Goal: Task Accomplishment & Management: Manage account settings

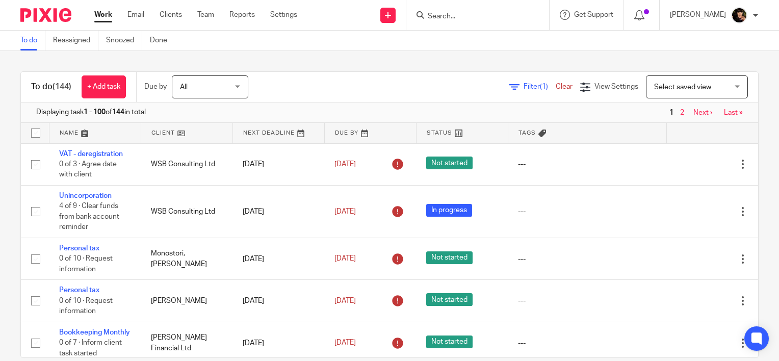
click at [509, 85] on link "Filter (1)" at bounding box center [532, 86] width 46 height 7
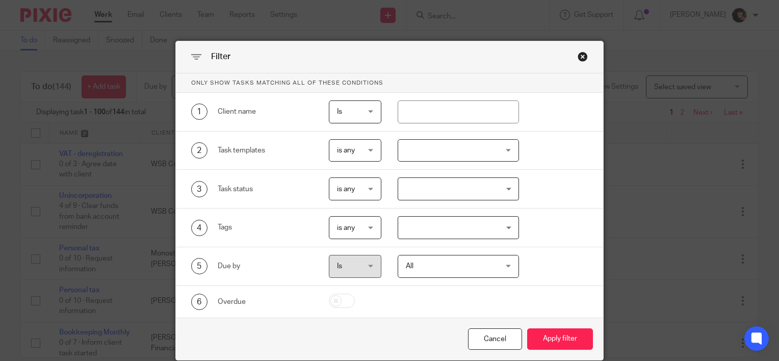
click at [483, 145] on div at bounding box center [458, 150] width 122 height 23
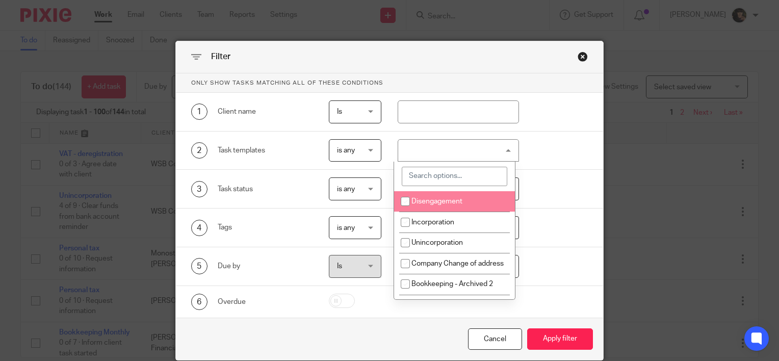
drag, startPoint x: 438, startPoint y: 179, endPoint x: 434, endPoint y: 173, distance: 7.8
click at [438, 180] on input "search" at bounding box center [454, 176] width 105 height 19
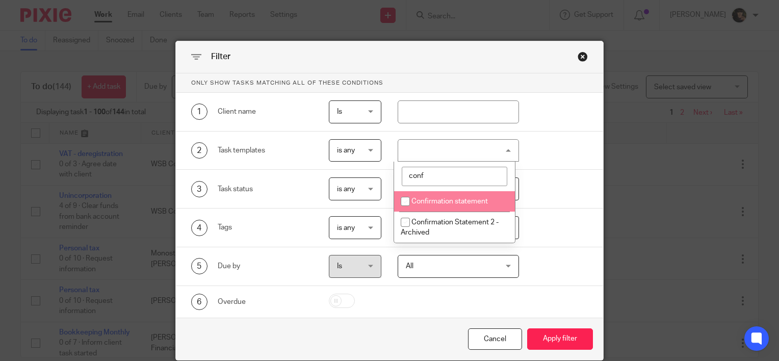
type input "conf"
click at [438, 204] on span "Confirmation statement" at bounding box center [449, 201] width 76 height 7
checkbox input "true"
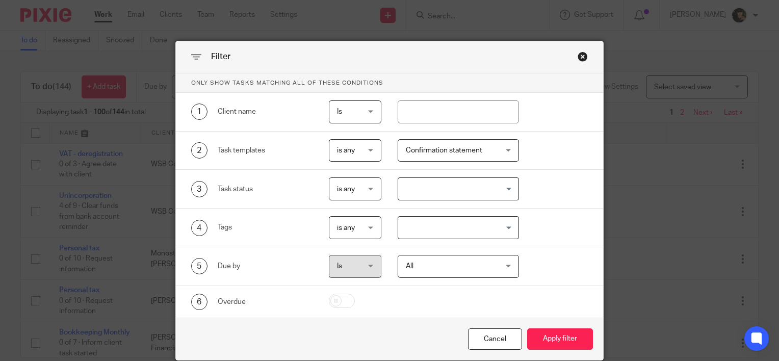
click at [548, 318] on div "Cancel Apply filter" at bounding box center [389, 338] width 427 height 43
click at [542, 333] on button "Apply filter" at bounding box center [560, 339] width 66 height 22
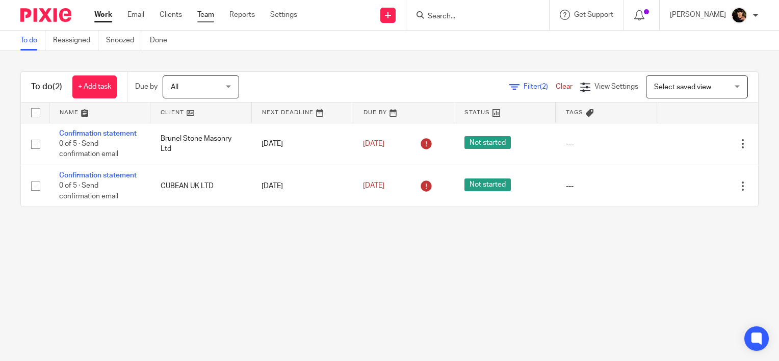
click at [208, 12] on link "Team" at bounding box center [205, 15] width 17 height 10
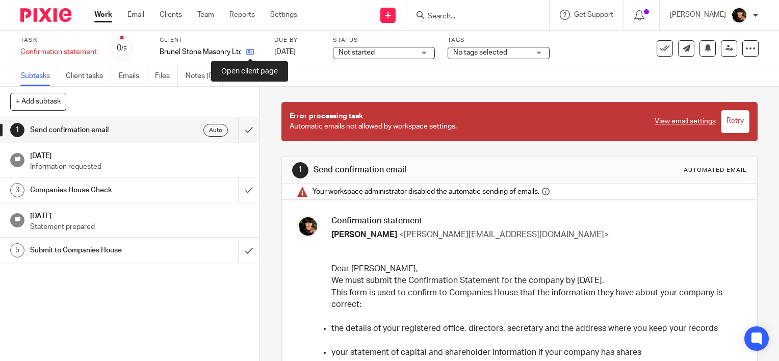
click at [250, 55] on icon at bounding box center [250, 52] width 8 height 8
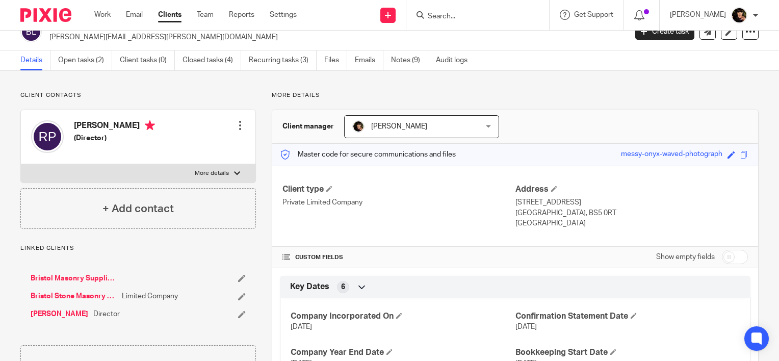
scroll to position [12, 0]
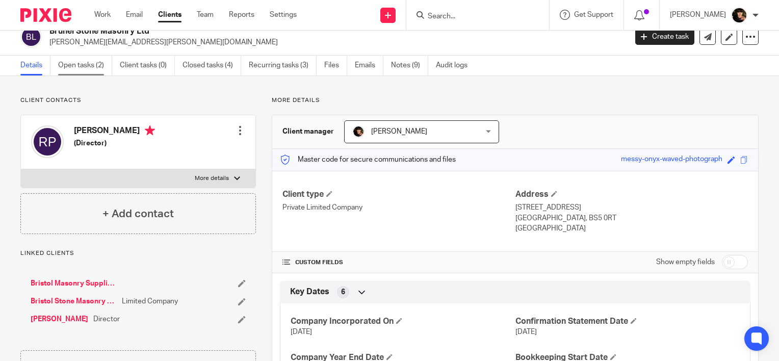
click at [97, 68] on link "Open tasks (2)" at bounding box center [85, 66] width 54 height 20
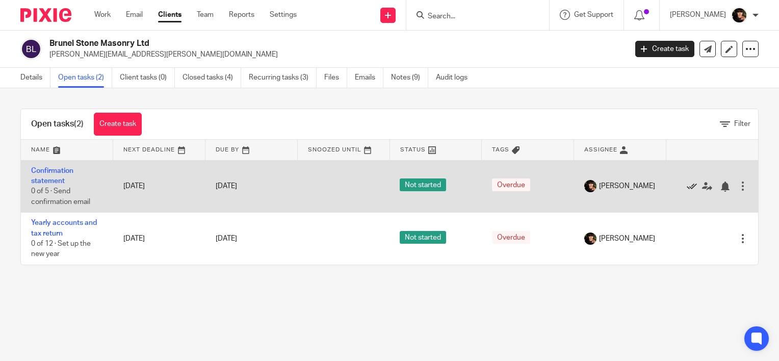
click at [686, 185] on icon at bounding box center [691, 186] width 10 height 10
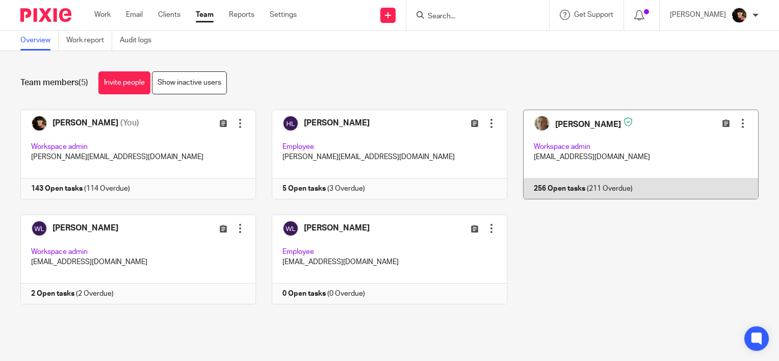
click at [603, 151] on link at bounding box center [632, 155] width 251 height 90
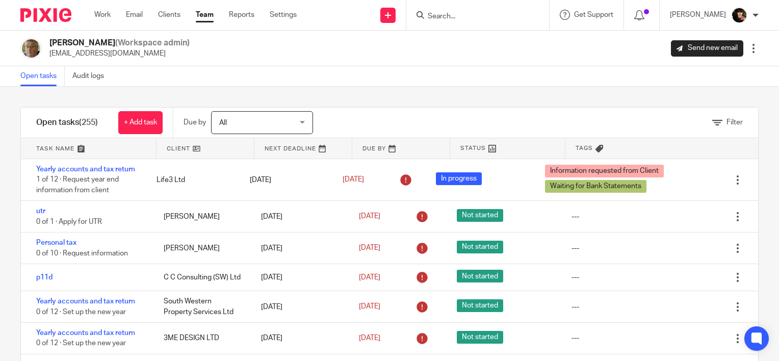
click at [712, 123] on icon at bounding box center [717, 123] width 10 height 10
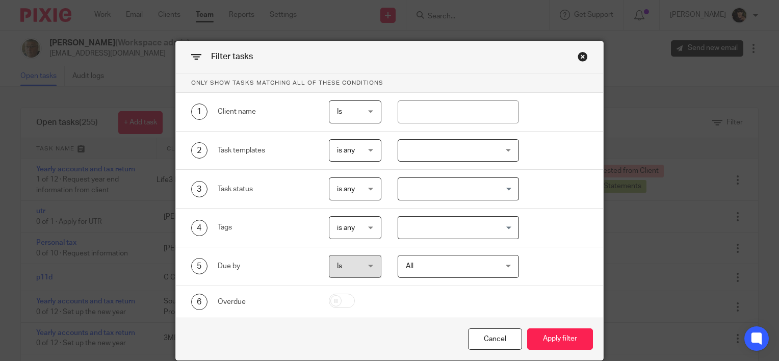
click at [463, 157] on div at bounding box center [458, 150] width 122 height 23
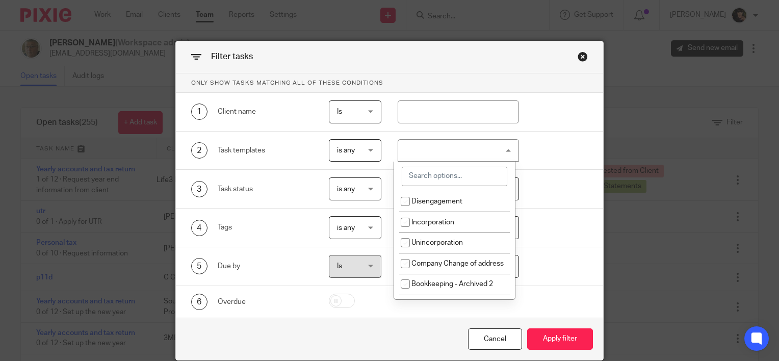
click at [459, 178] on input "search" at bounding box center [454, 176] width 105 height 19
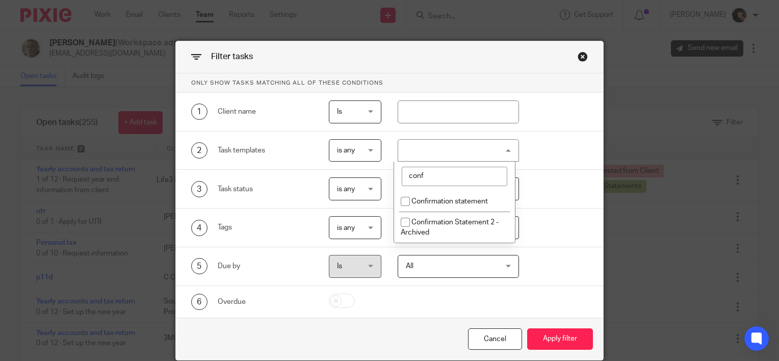
type input "conf"
click at [417, 199] on span "Confirmation statement" at bounding box center [449, 201] width 76 height 7
checkbox input "true"
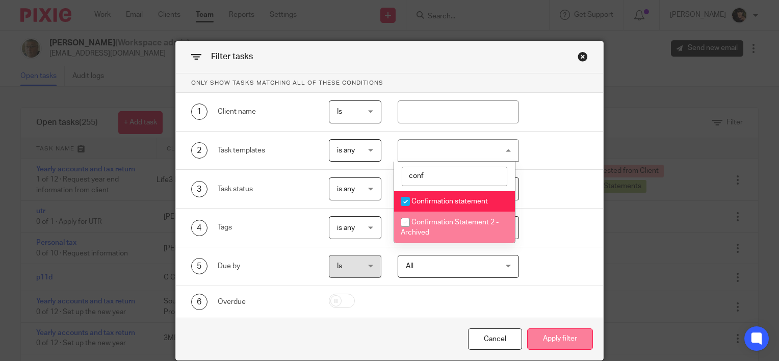
click at [548, 332] on button "Apply filter" at bounding box center [560, 339] width 66 height 22
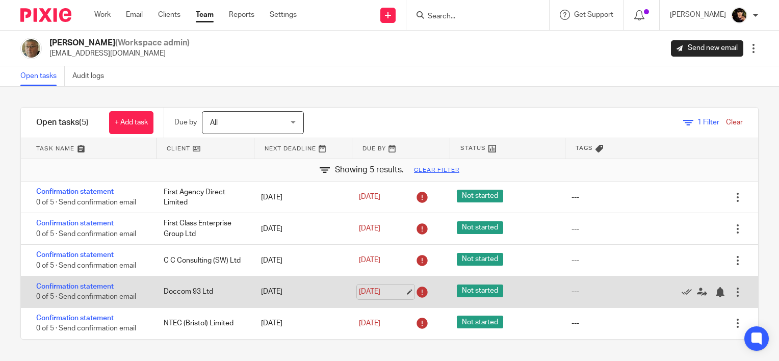
click at [400, 292] on link "21 Sep 2025" at bounding box center [382, 291] width 46 height 11
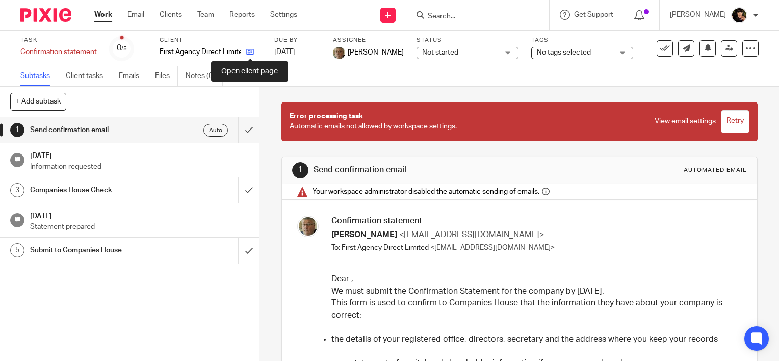
click at [251, 52] on icon at bounding box center [250, 52] width 8 height 8
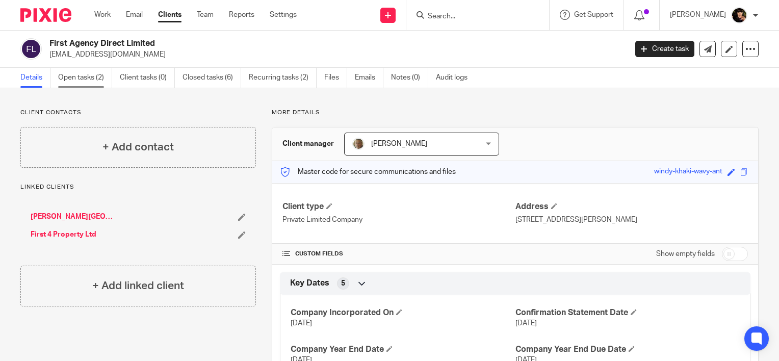
click at [60, 76] on link "Open tasks (2)" at bounding box center [85, 78] width 54 height 20
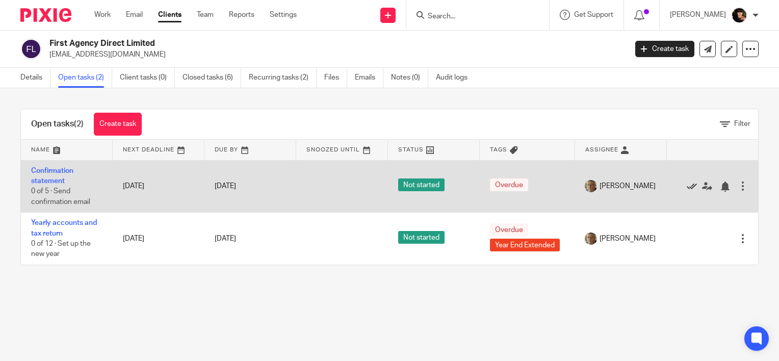
click at [686, 186] on icon at bounding box center [691, 186] width 10 height 10
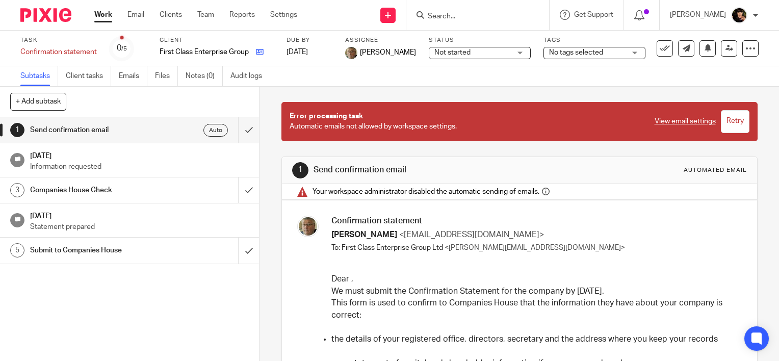
click at [258, 55] on icon at bounding box center [260, 52] width 8 height 8
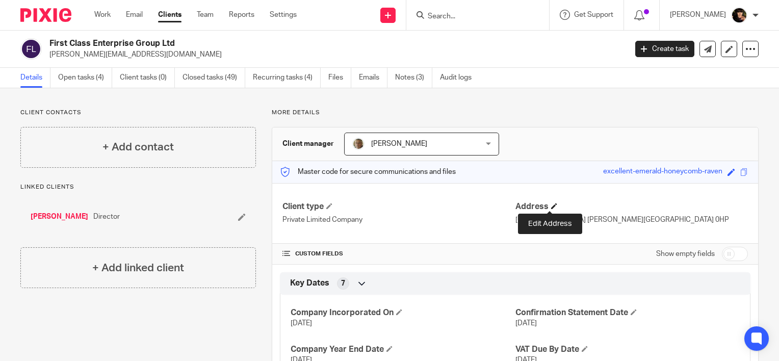
click at [551, 204] on span at bounding box center [554, 206] width 6 height 6
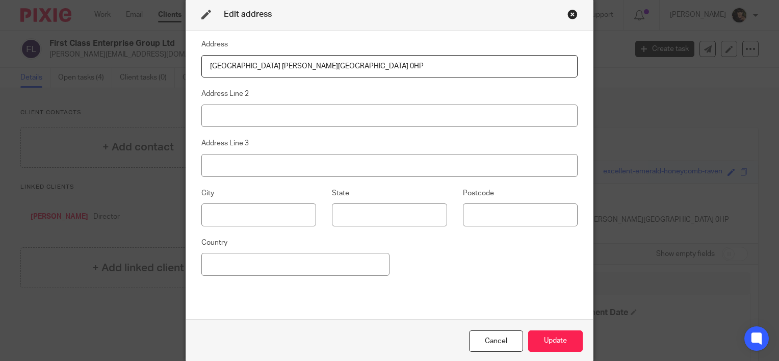
drag, startPoint x: 220, startPoint y: 65, endPoint x: 157, endPoint y: 65, distance: 62.7
click at [157, 65] on div "Edit address Address Salt Quay House Sutton Harbour Plymouth PL4 0HP Address Li…" at bounding box center [389, 180] width 779 height 361
click at [410, 65] on input "East Quay House Sutton Harbour Plymouth PL4 0HP" at bounding box center [389, 66] width 376 height 23
type input "East Quay House Sutton Harbour Plymouth PL4 0HX"
click at [560, 343] on button "Update" at bounding box center [555, 341] width 55 height 22
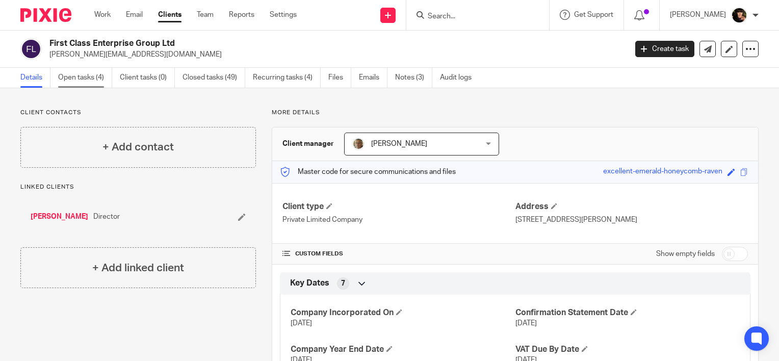
click at [79, 77] on link "Open tasks (4)" at bounding box center [85, 78] width 54 height 20
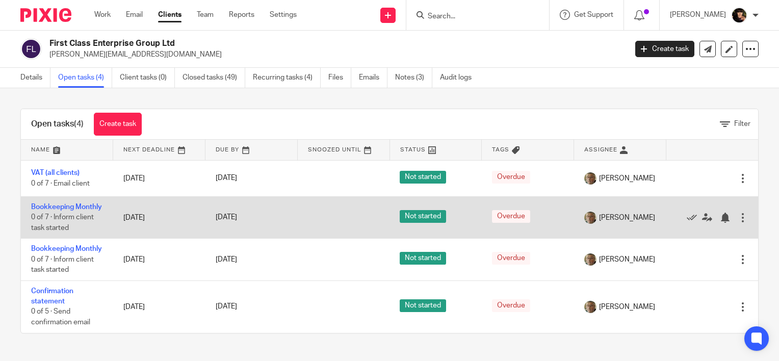
scroll to position [14, 0]
click at [686, 212] on icon at bounding box center [691, 217] width 10 height 10
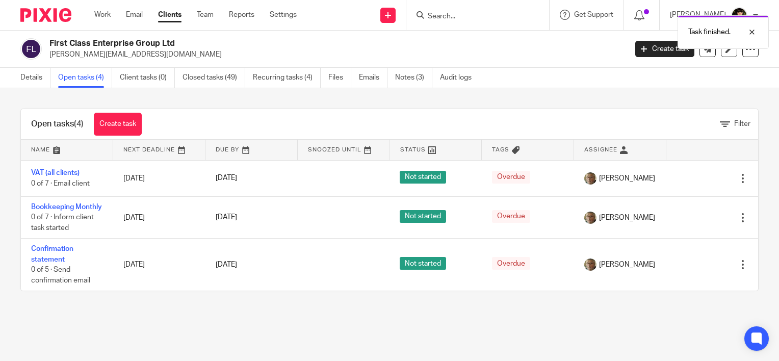
scroll to position [0, 0]
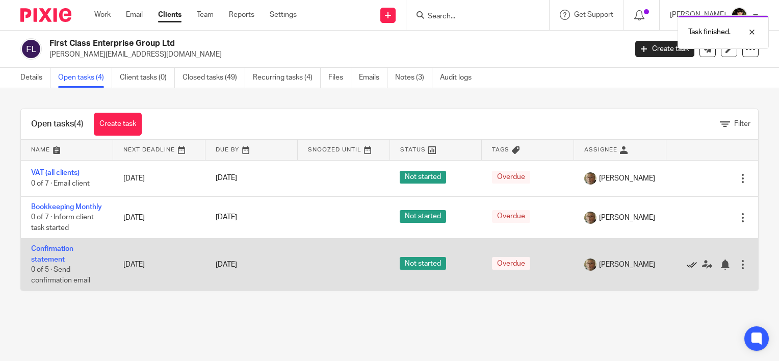
click at [686, 270] on icon at bounding box center [691, 264] width 10 height 10
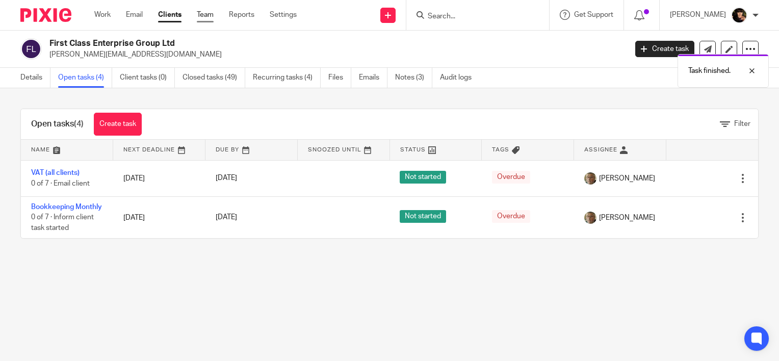
click at [212, 14] on link "Team" at bounding box center [205, 15] width 17 height 10
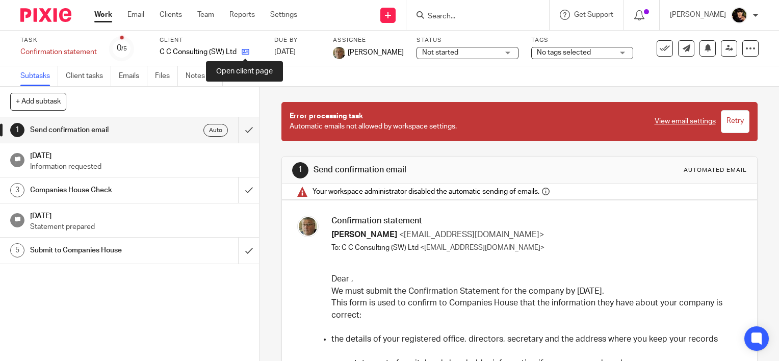
click at [245, 52] on icon at bounding box center [246, 52] width 8 height 8
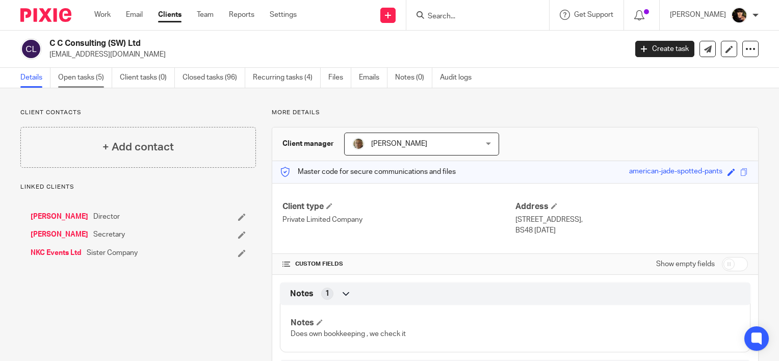
click at [85, 82] on link "Open tasks (5)" at bounding box center [85, 78] width 54 height 20
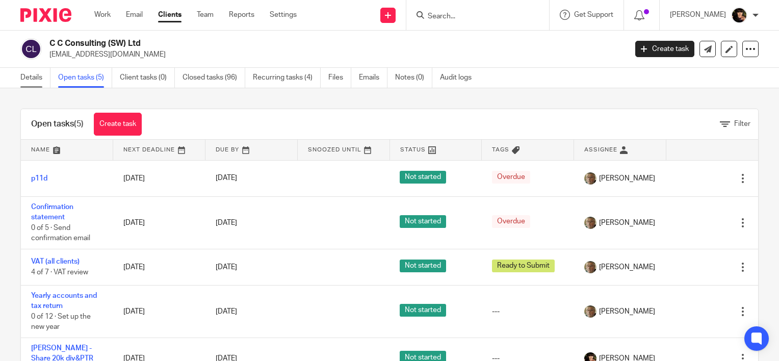
click at [36, 74] on link "Details" at bounding box center [35, 78] width 30 height 20
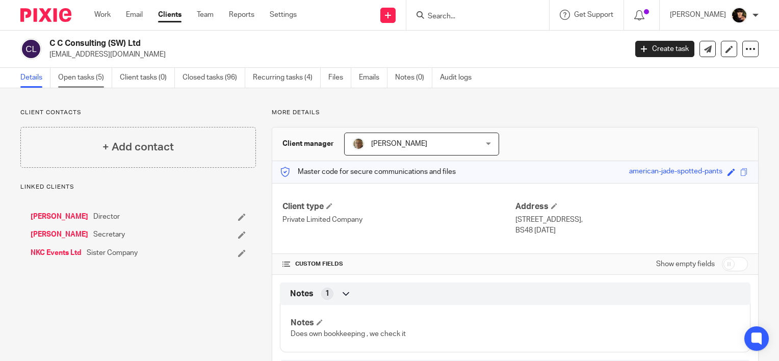
click at [83, 75] on link "Open tasks (5)" at bounding box center [85, 78] width 54 height 20
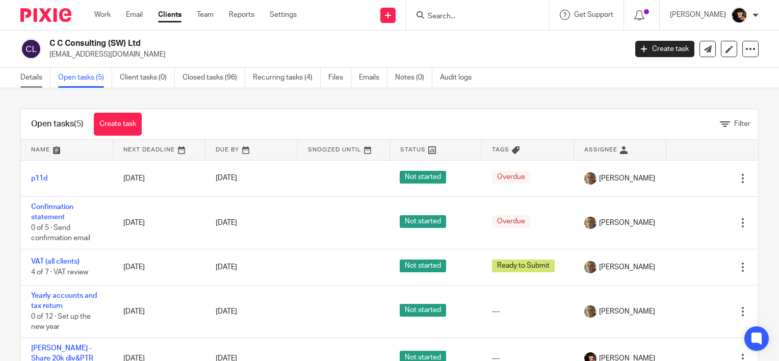
click at [41, 72] on link "Details" at bounding box center [35, 78] width 30 height 20
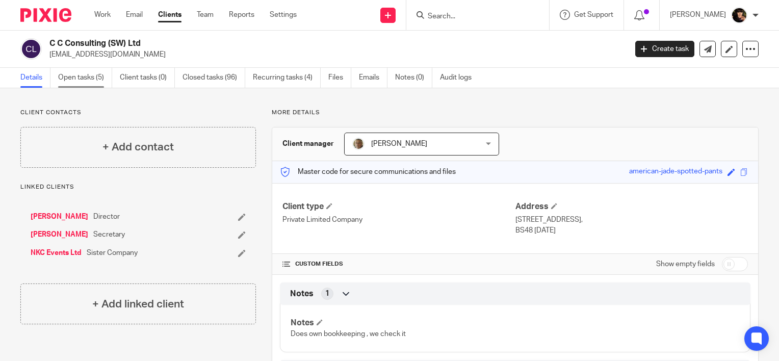
click at [95, 79] on link "Open tasks (5)" at bounding box center [85, 78] width 54 height 20
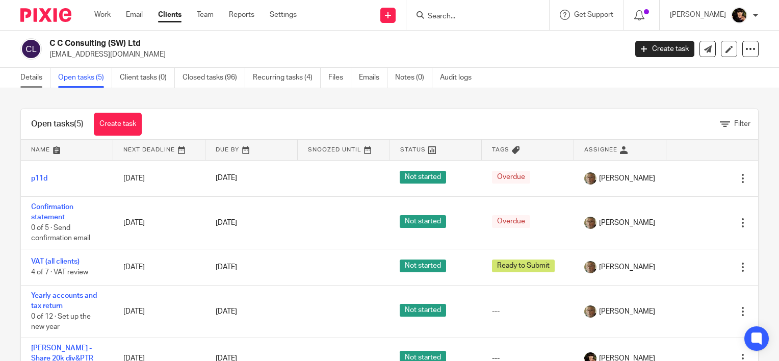
click at [43, 86] on link "Details" at bounding box center [35, 78] width 30 height 20
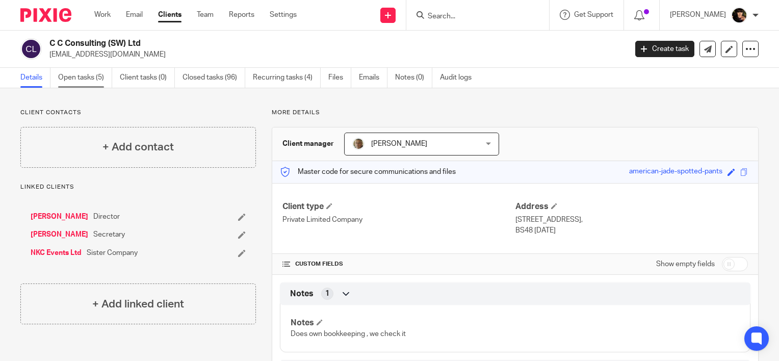
click at [84, 81] on link "Open tasks (5)" at bounding box center [85, 78] width 54 height 20
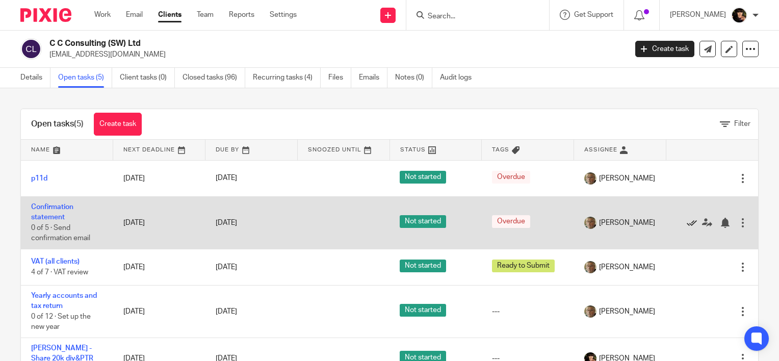
click at [686, 218] on icon at bounding box center [691, 223] width 10 height 10
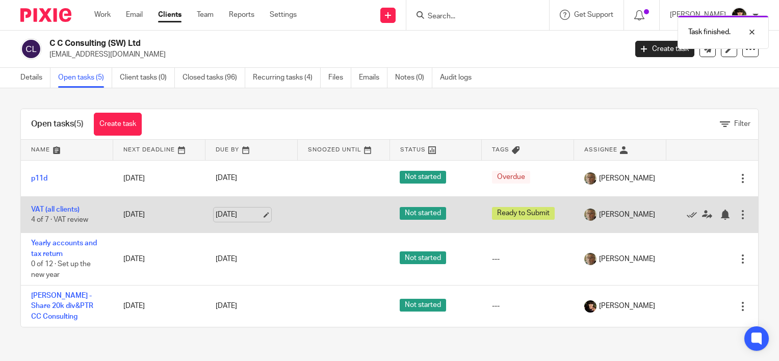
click at [260, 212] on link "[DATE]" at bounding box center [239, 214] width 46 height 11
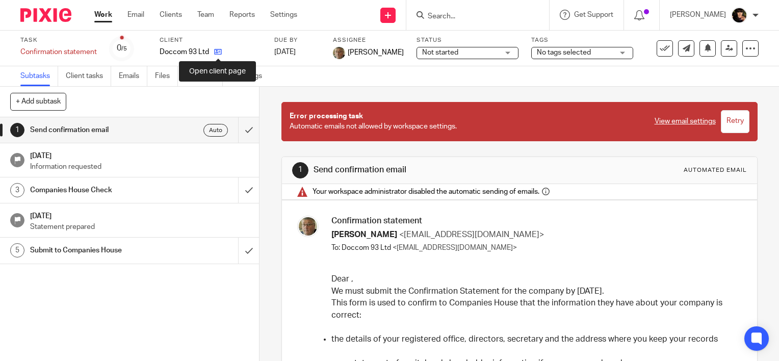
click at [219, 49] on icon at bounding box center [218, 52] width 8 height 8
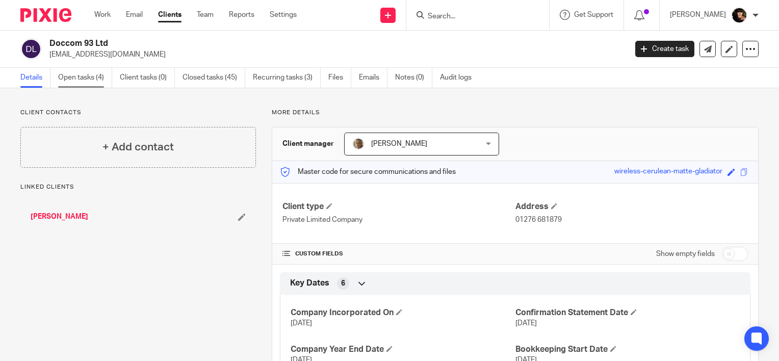
click at [91, 74] on link "Open tasks (4)" at bounding box center [85, 78] width 54 height 20
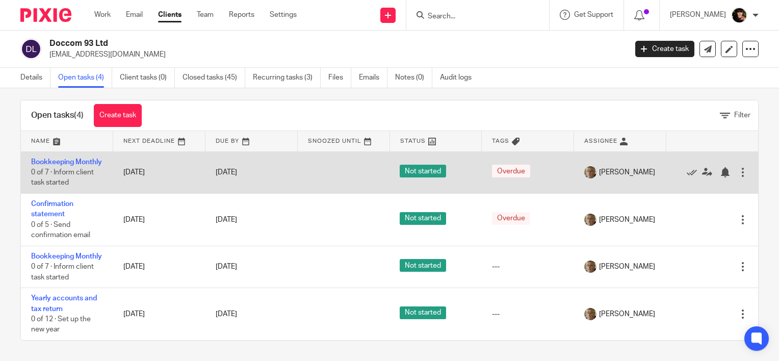
scroll to position [31, 0]
click at [686, 167] on icon at bounding box center [691, 172] width 10 height 10
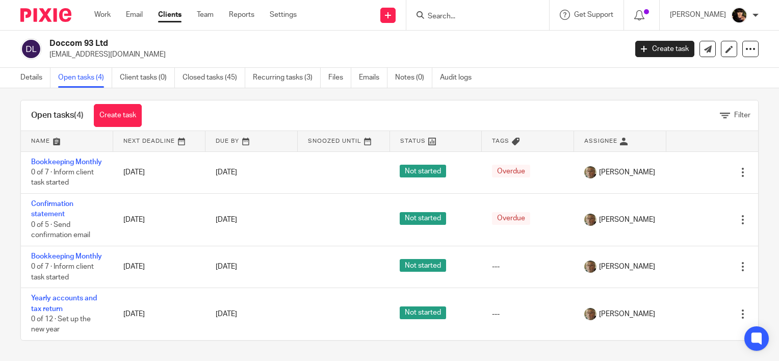
scroll to position [0, 0]
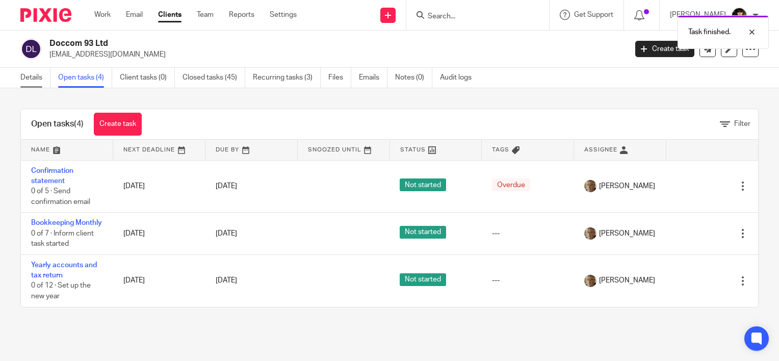
click at [32, 78] on link "Details" at bounding box center [35, 78] width 30 height 20
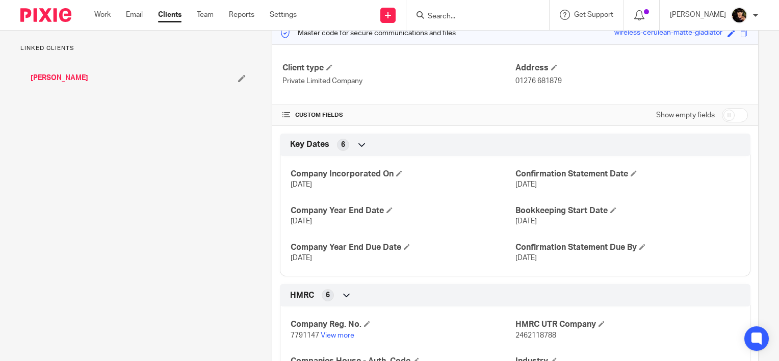
scroll to position [153, 0]
